Goal: Book appointment/travel/reservation

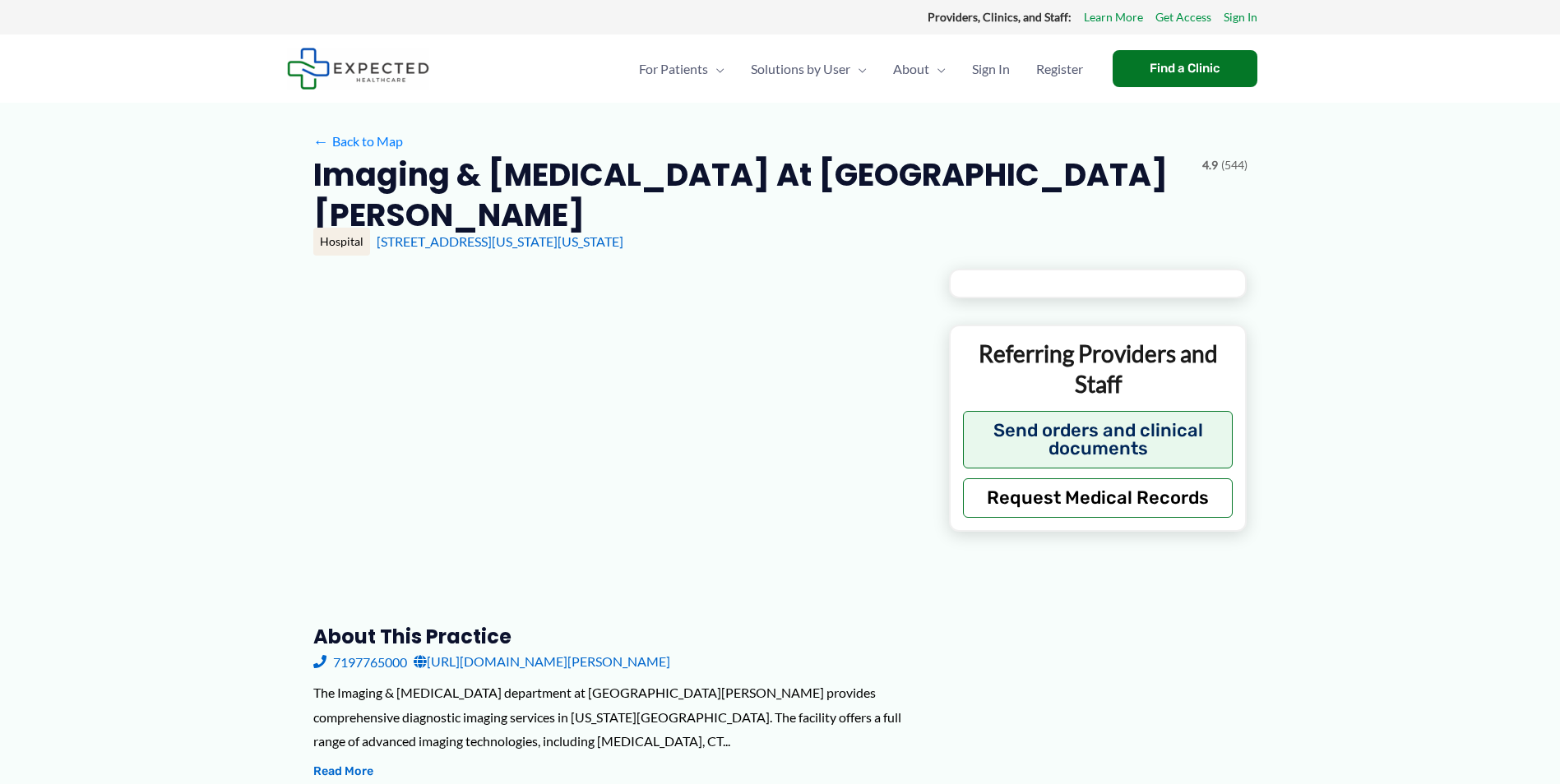
type input "**********"
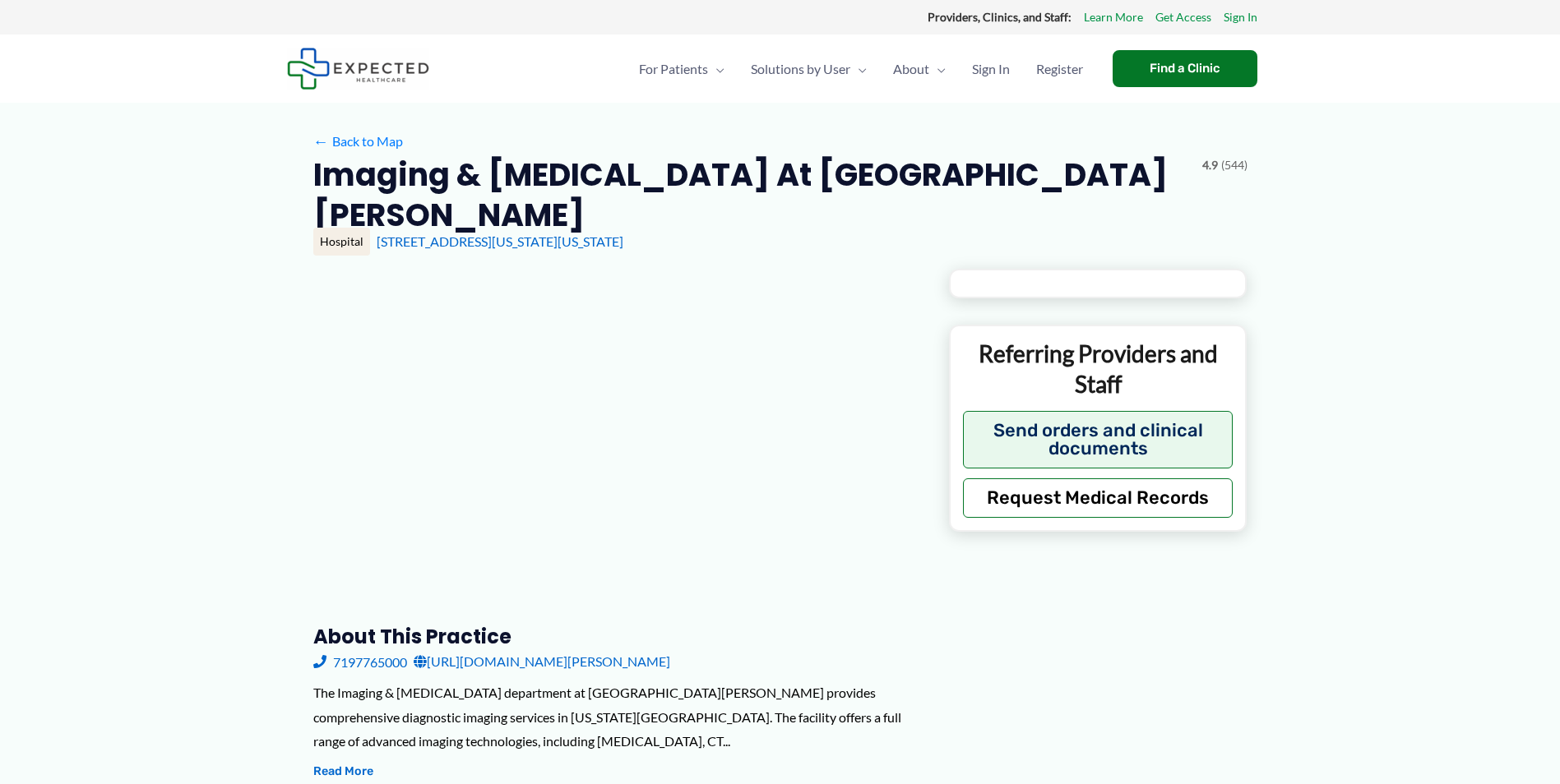
type input "**********"
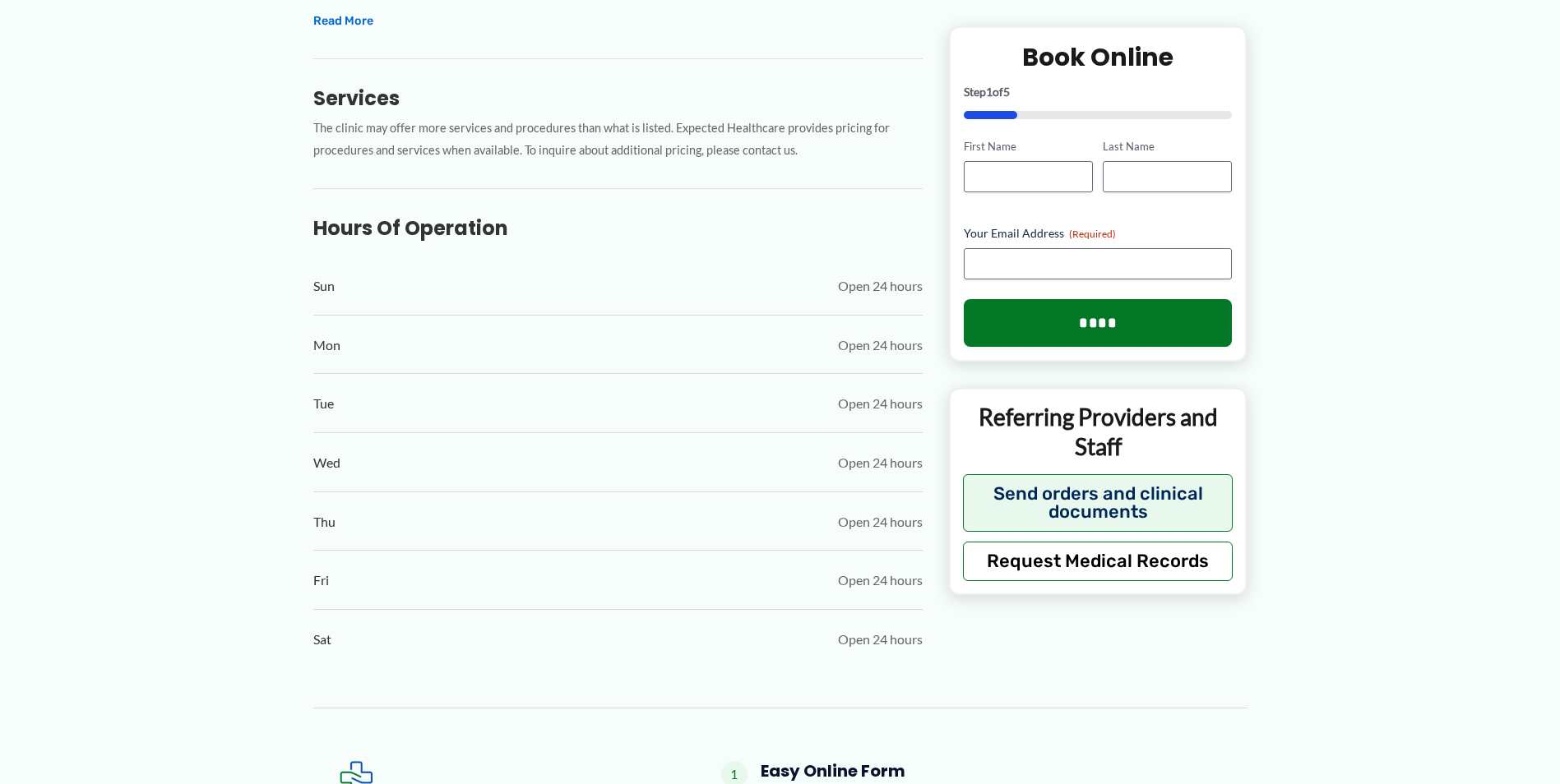
scroll to position [822, 0]
